Goal: Task Accomplishment & Management: Manage account settings

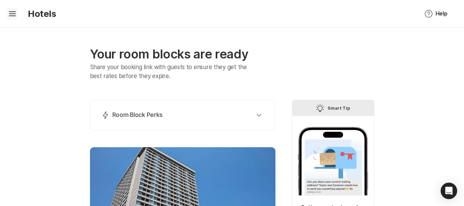
click at [10, 11] on icon at bounding box center [12, 12] width 7 height 3
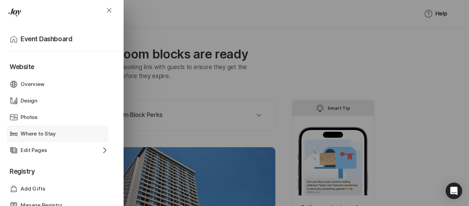
click at [49, 126] on div "Bed Where to Stay" at bounding box center [59, 133] width 99 height 16
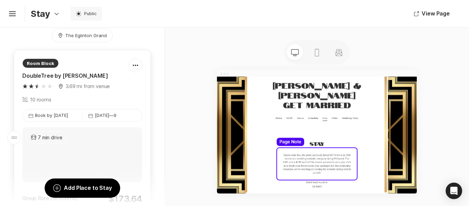
scroll to position [44, 0]
click at [129, 64] on div at bounding box center [135, 66] width 13 height 14
click at [72, 67] on div "Room Block" at bounding box center [75, 64] width 106 height 10
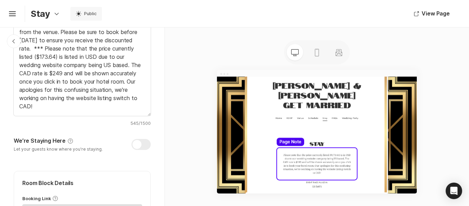
scroll to position [238, 0]
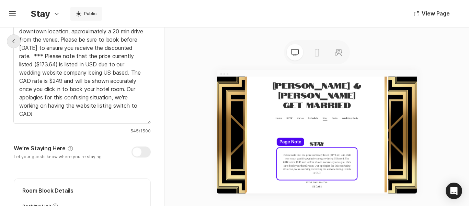
click at [14, 42] on icon "Chevron Left Square" at bounding box center [13, 40] width 5 height 5
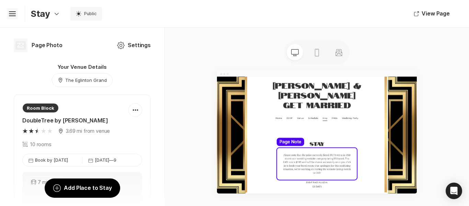
click at [15, 15] on icon "Hamburger" at bounding box center [12, 13] width 11 height 11
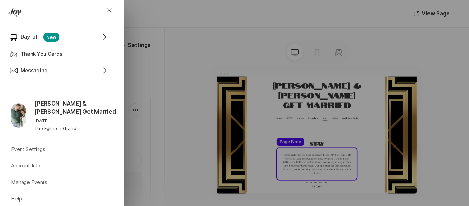
scroll to position [375, 0]
